Goal: Check status

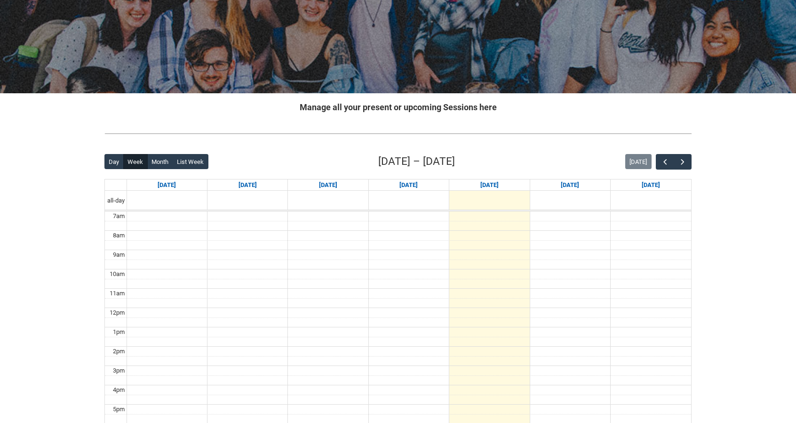
scroll to position [141, 0]
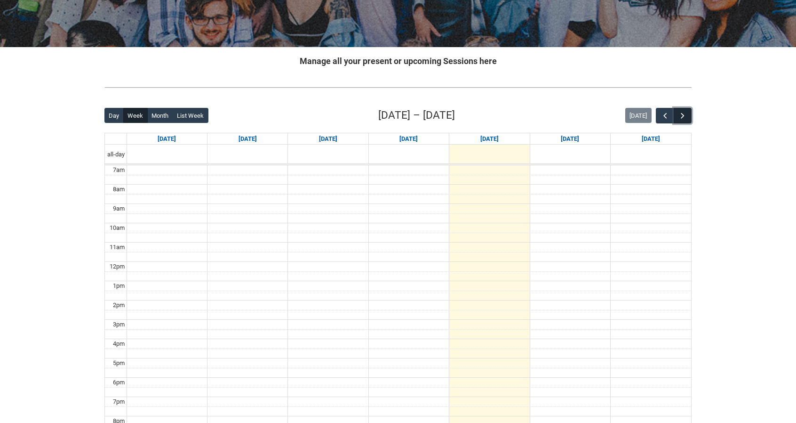
click at [681, 115] on span "button" at bounding box center [682, 115] width 9 height 9
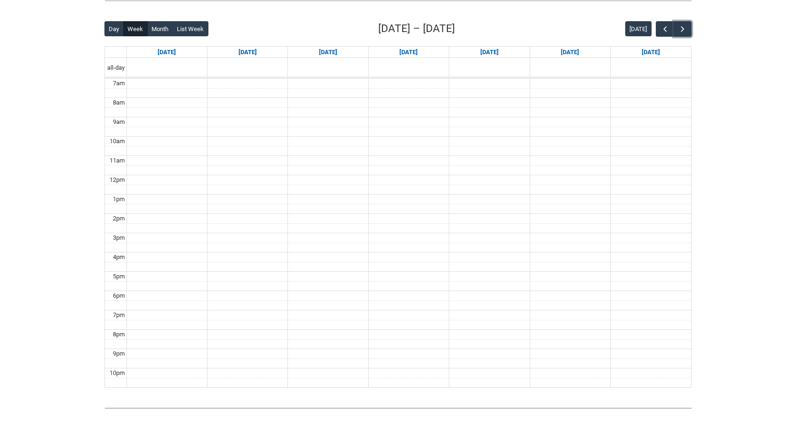
scroll to position [235, 0]
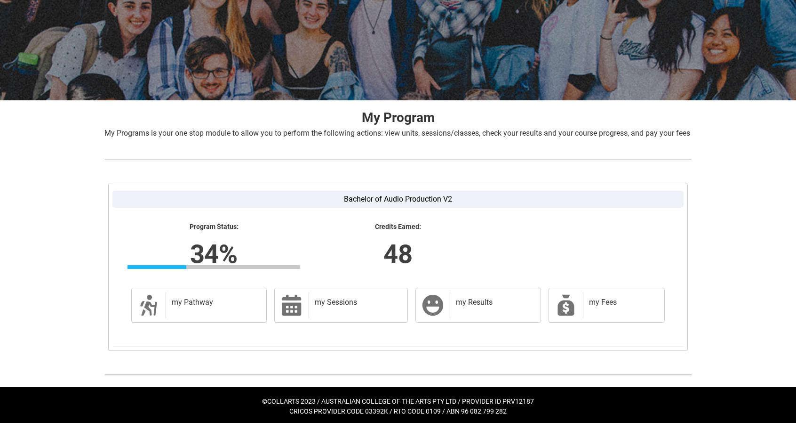
scroll to position [101, 0]
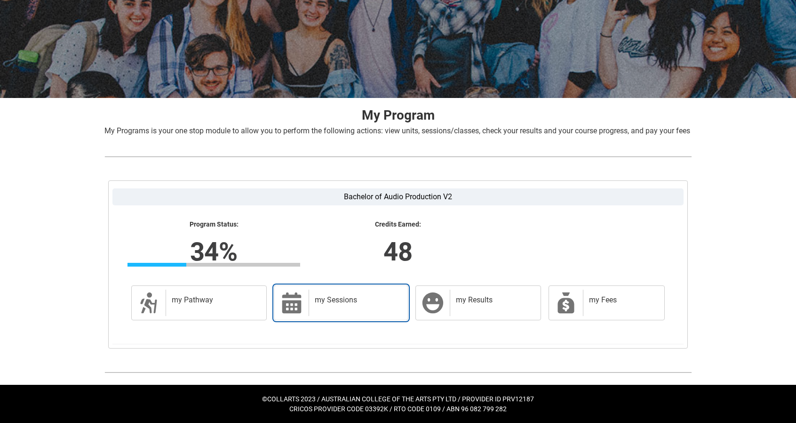
click at [370, 309] on div "my Sessions" at bounding box center [356, 302] width 95 height 26
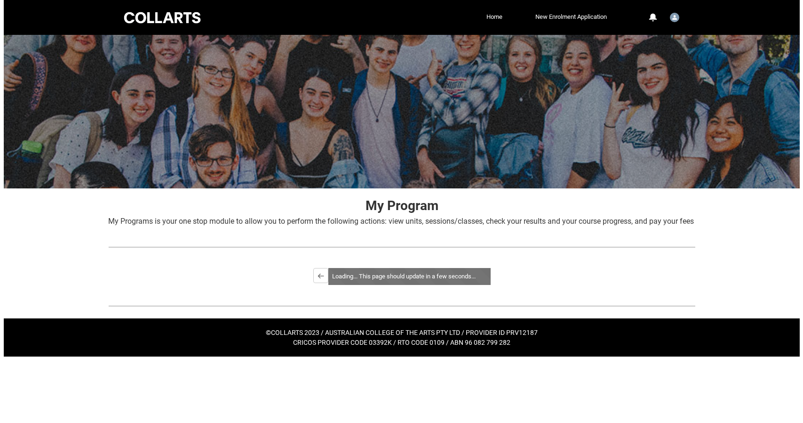
scroll to position [0, 0]
